Goal: Information Seeking & Learning: Learn about a topic

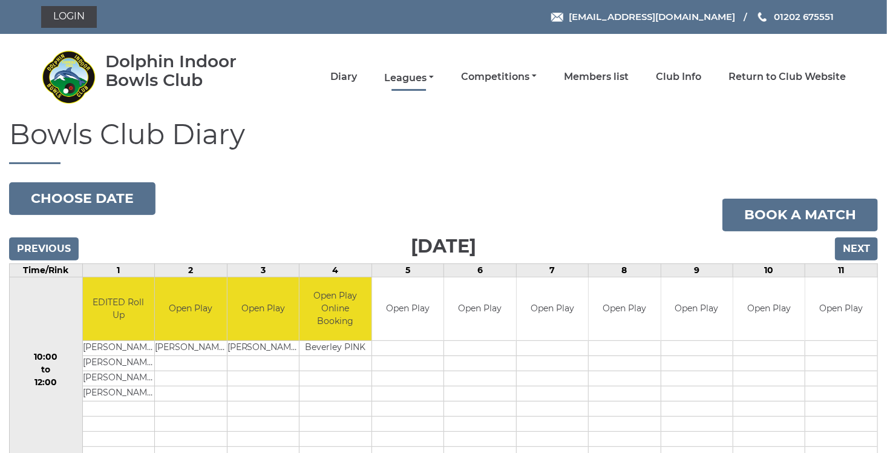
click at [433, 75] on link "Leagues" at bounding box center [409, 77] width 50 height 13
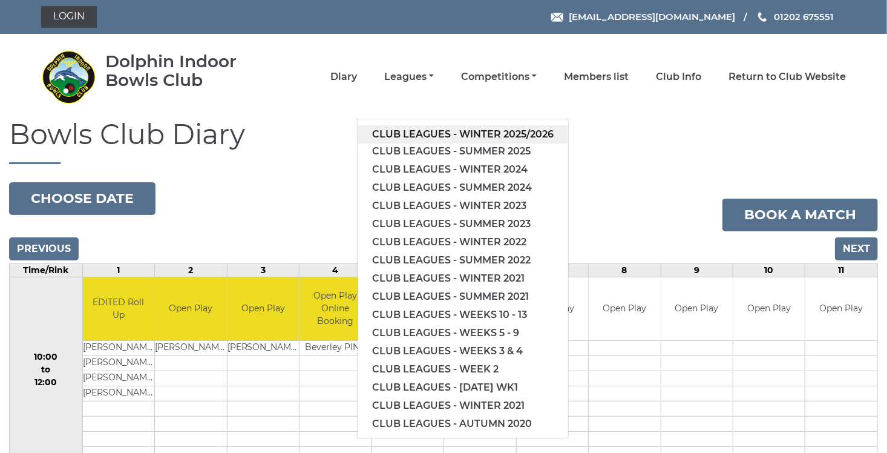
click at [431, 133] on link "Club leagues - Winter 2025/2026" at bounding box center [463, 134] width 211 height 18
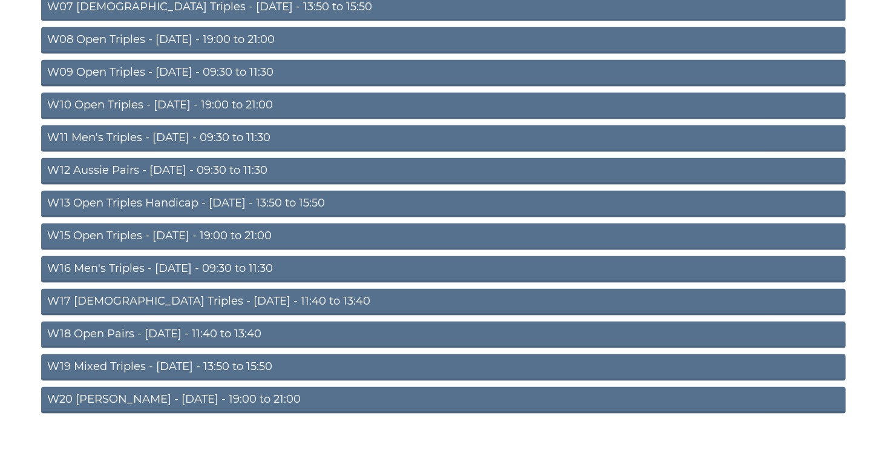
scroll to position [382, 0]
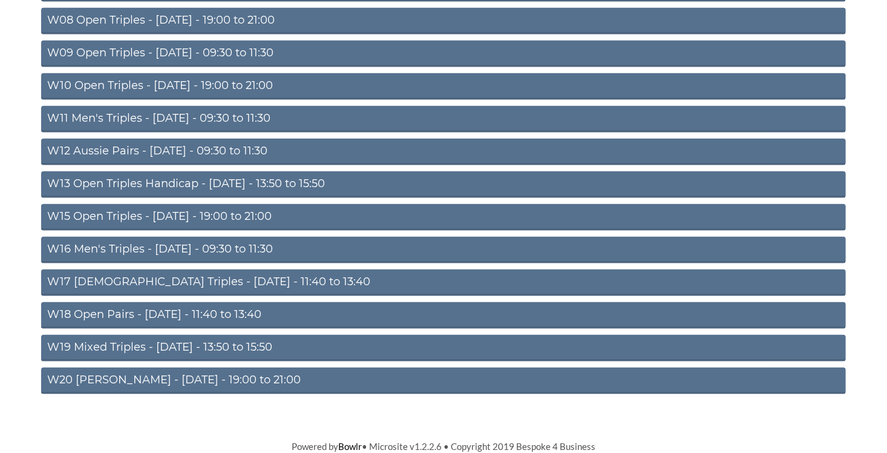
click at [245, 373] on link "W20 Aussie Pairs - Friday - 19:00 to 21:00" at bounding box center [443, 380] width 805 height 27
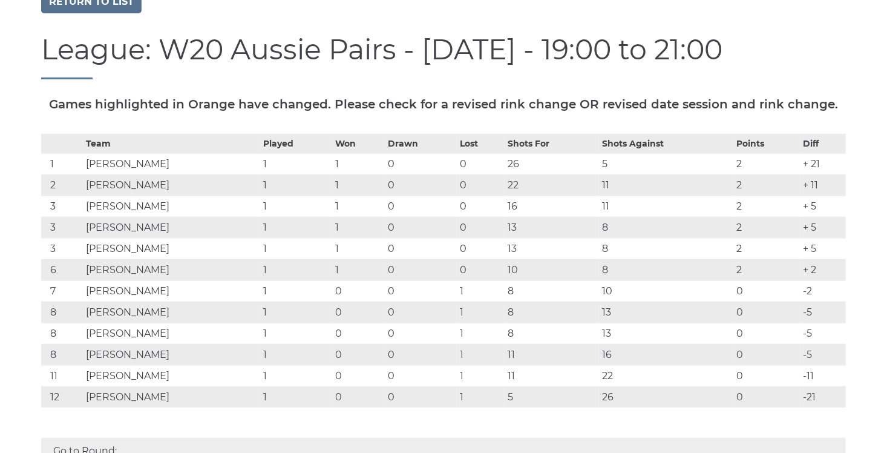
scroll to position [201, 0]
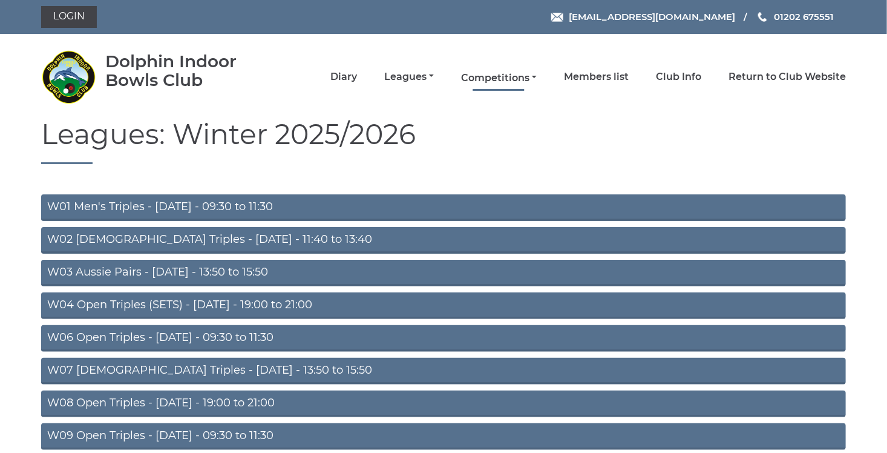
click at [534, 75] on link "Competitions" at bounding box center [499, 77] width 76 height 13
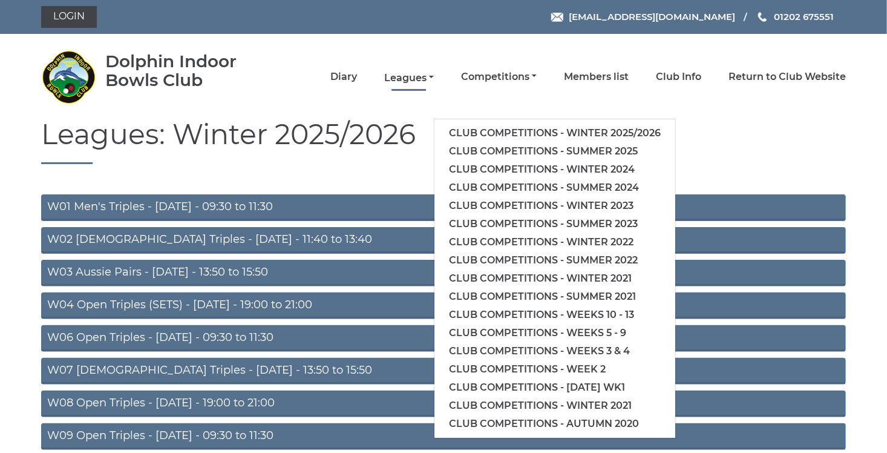
click at [433, 76] on link "Leagues" at bounding box center [409, 77] width 50 height 13
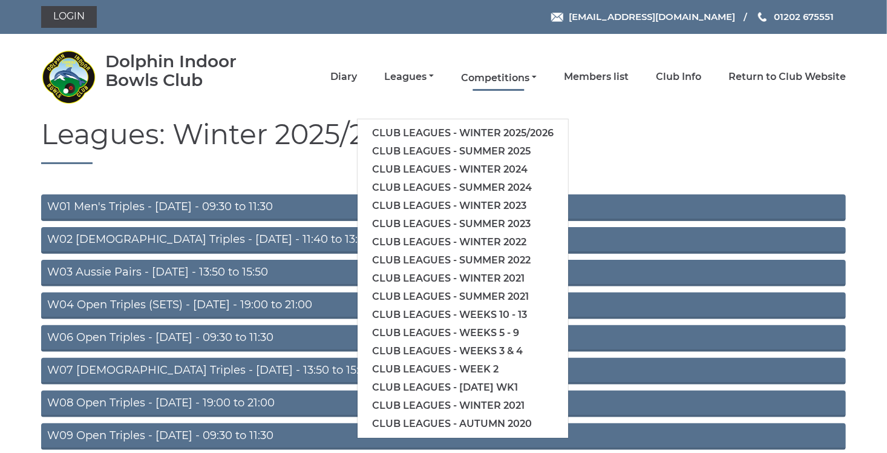
click at [534, 73] on link "Competitions" at bounding box center [499, 77] width 76 height 13
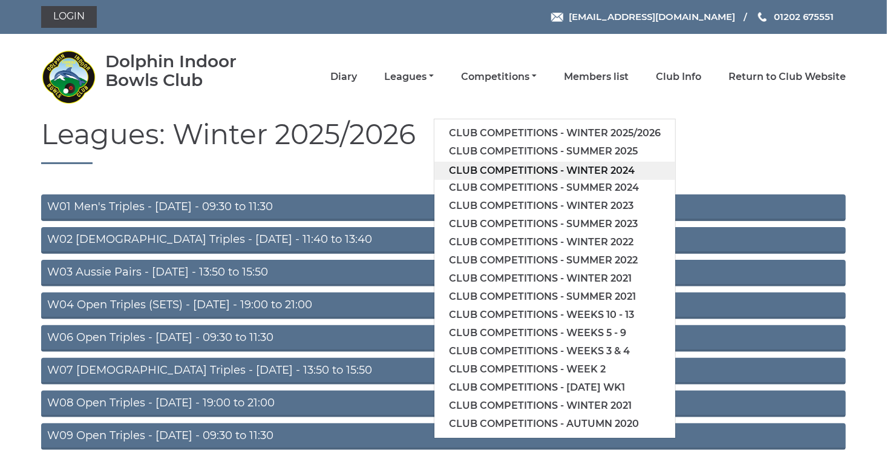
click at [494, 171] on link "Club competitions - Winter 2024" at bounding box center [554, 171] width 241 height 18
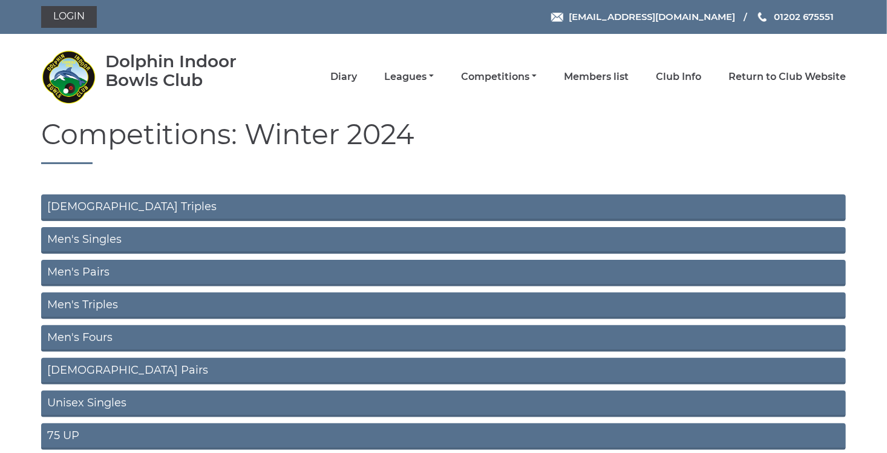
click at [491, 242] on link "Men's Singles" at bounding box center [443, 240] width 805 height 27
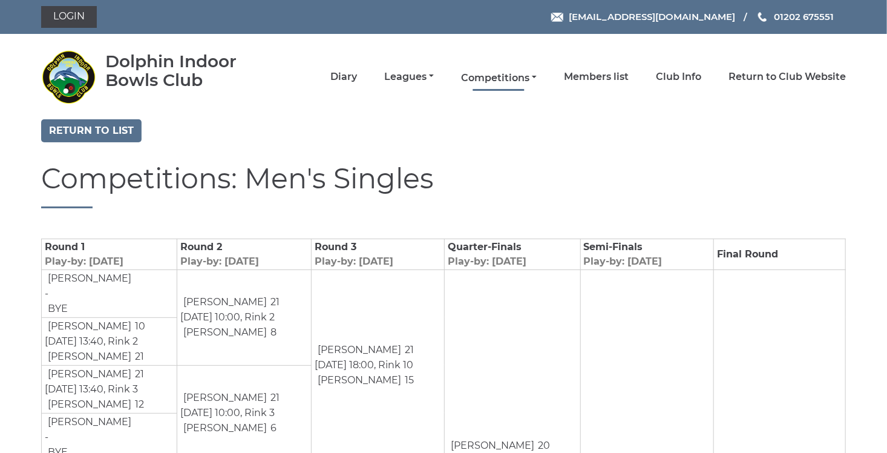
click at [537, 79] on link "Competitions" at bounding box center [499, 77] width 76 height 13
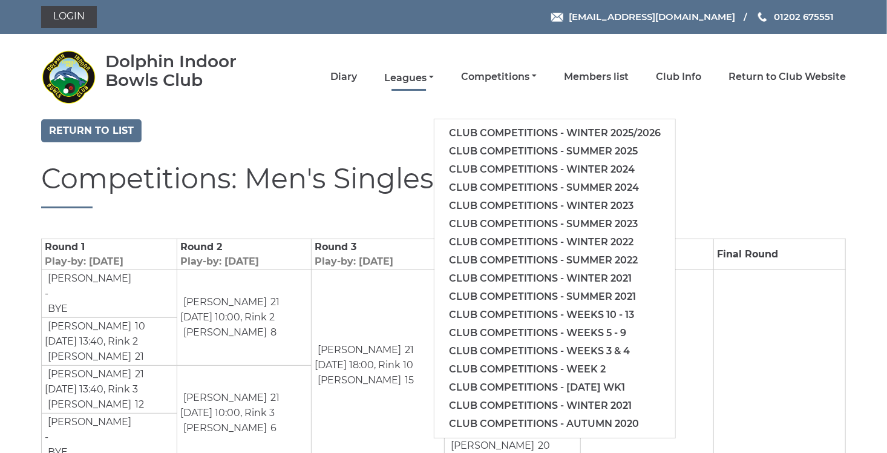
click at [427, 74] on link "Leagues" at bounding box center [409, 77] width 50 height 13
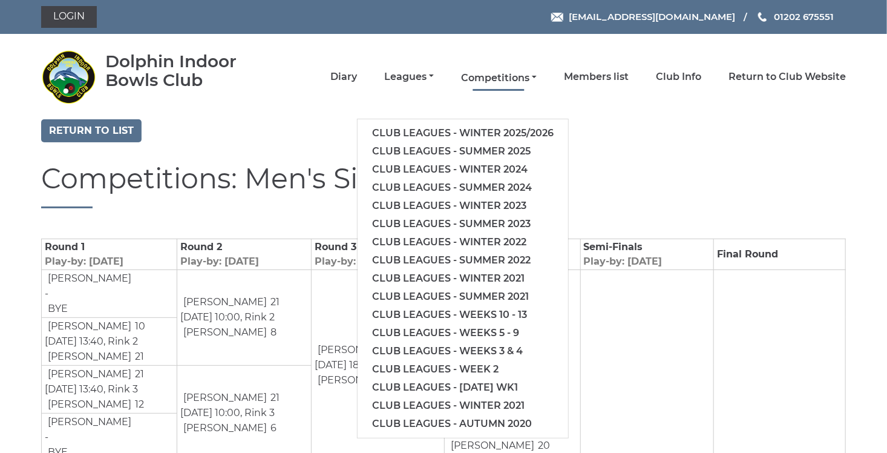
click at [537, 75] on link "Competitions" at bounding box center [499, 77] width 76 height 13
